Goal: Task Accomplishment & Management: Complete application form

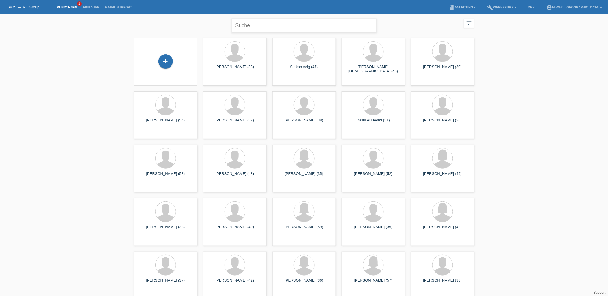
click at [245, 28] on input "text" at bounding box center [304, 26] width 144 height 14
type input "baranin"
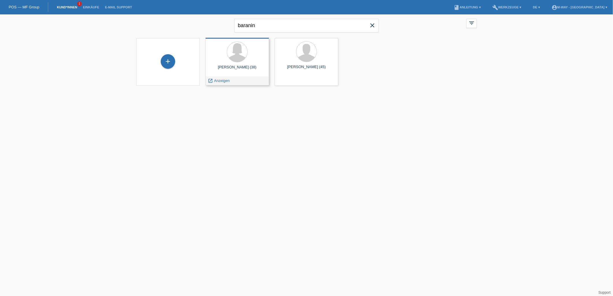
click at [237, 69] on div "[PERSON_NAME] (38)" at bounding box center [237, 69] width 54 height 9
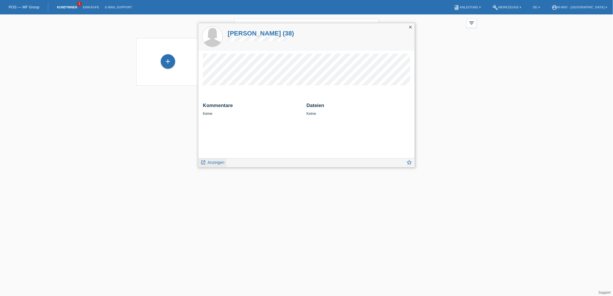
click at [215, 164] on span "Anzeigen" at bounding box center [216, 162] width 17 height 5
click at [216, 162] on span "Anzeigen" at bounding box center [216, 162] width 17 height 5
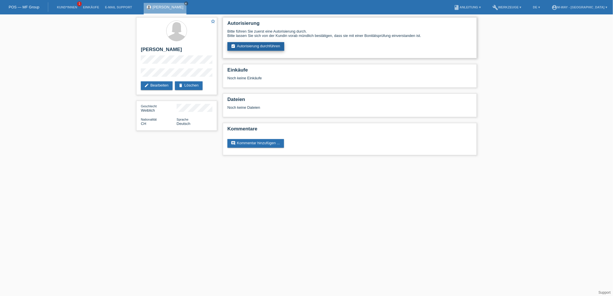
click at [253, 46] on link "assignment_turned_in Autorisierung durchführen" at bounding box center [256, 46] width 57 height 9
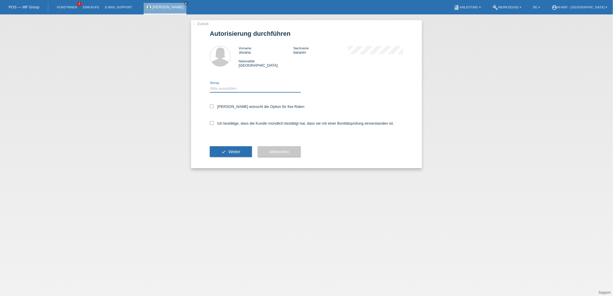
click at [240, 89] on select "Bitte auswählen CHF 1.00 - CHF 499.00 CHF 500.00 - CHF 1'999.00 CHF 2'000.00 - …" at bounding box center [255, 88] width 91 height 7
select select "3"
click at [210, 85] on select "Bitte auswählen CHF 1.00 - CHF 499.00 CHF 500.00 - CHF 1'999.00 CHF 2'000.00 - …" at bounding box center [255, 88] width 91 height 7
click at [213, 105] on icon at bounding box center [212, 107] width 4 height 4
click at [213, 105] on input "Kundin wünscht die Option für fixe Raten" at bounding box center [212, 107] width 4 height 4
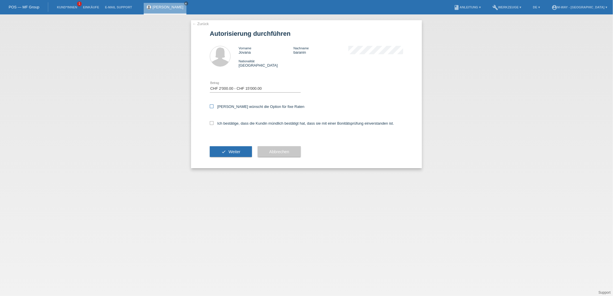
checkbox input "true"
click at [213, 124] on label "Ich bestätige, dass die Kundin mündlich bestätigt hat, dass sie mit einer Bonit…" at bounding box center [302, 123] width 184 height 4
click at [213, 124] on input "Ich bestätige, dass die Kundin mündlich bestätigt hat, dass sie mit einer Bonit…" at bounding box center [212, 123] width 4 height 4
checkbox input "true"
click at [234, 148] on button "check Weiter" at bounding box center [231, 151] width 42 height 11
